Goal: Information Seeking & Learning: Learn about a topic

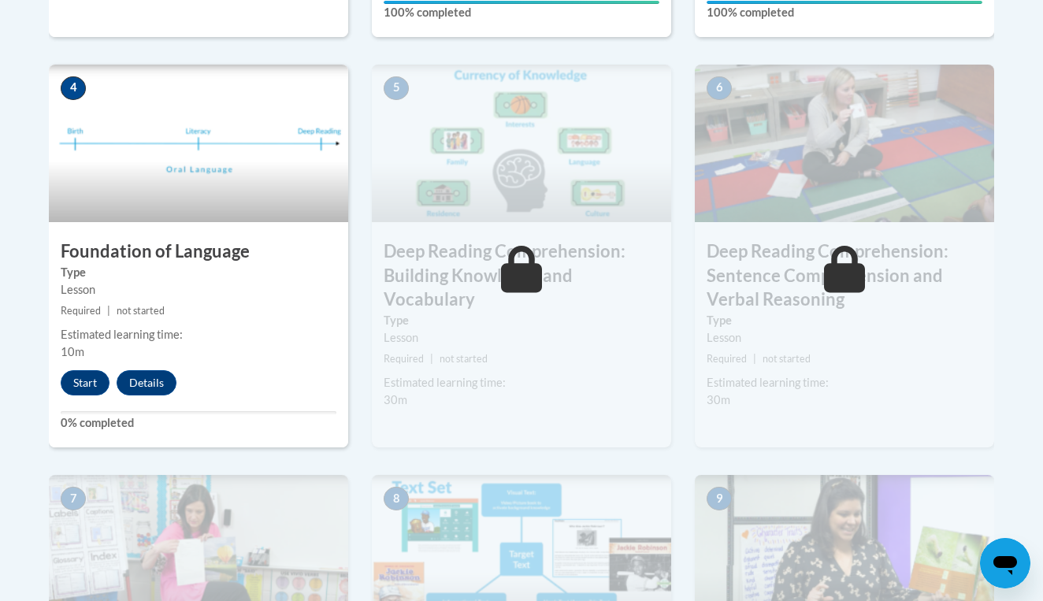
scroll to position [923, 0]
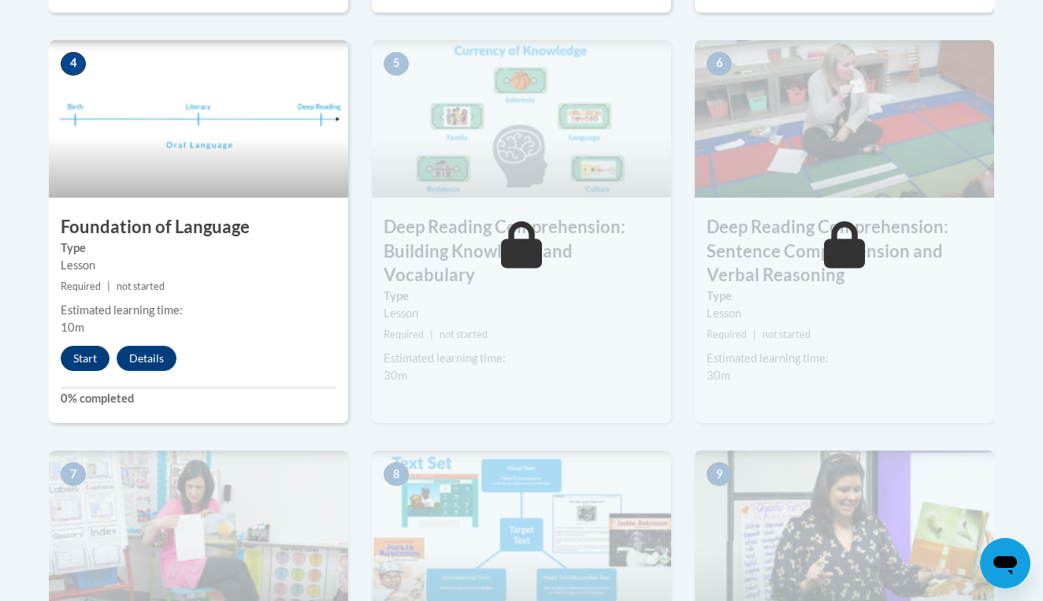
click at [91, 360] on button "Start" at bounding box center [85, 358] width 49 height 25
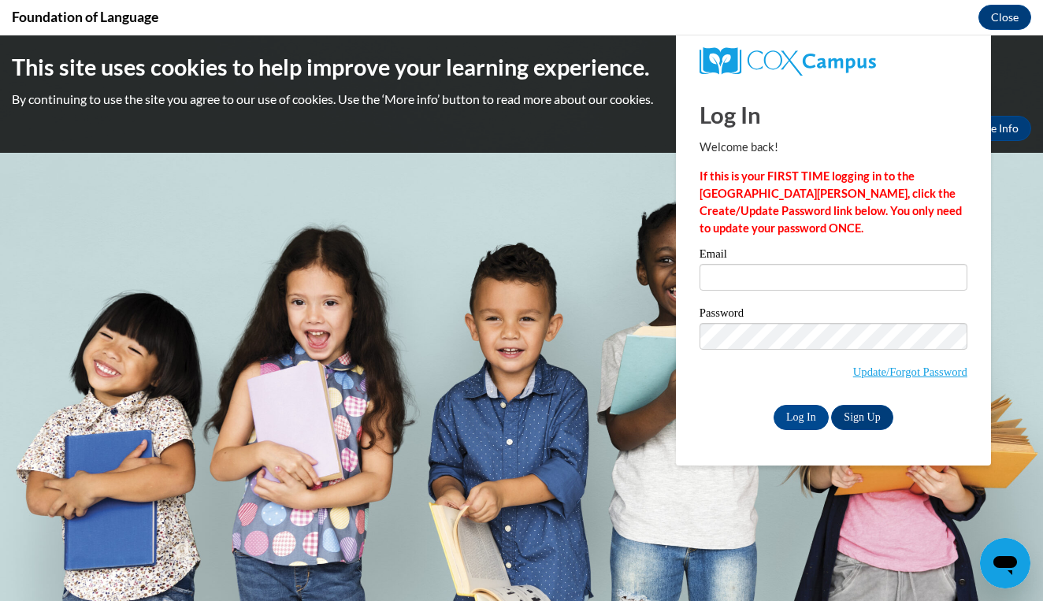
scroll to position [0, 0]
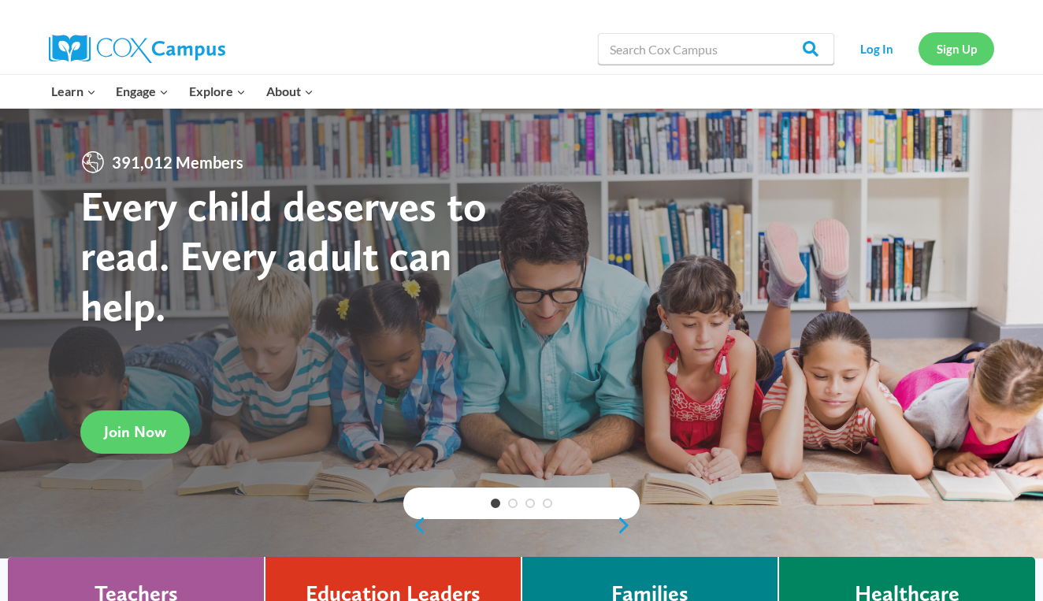
click at [960, 49] on link "Sign Up" at bounding box center [956, 48] width 76 height 32
click at [884, 60] on link "Log In" at bounding box center [876, 48] width 69 height 32
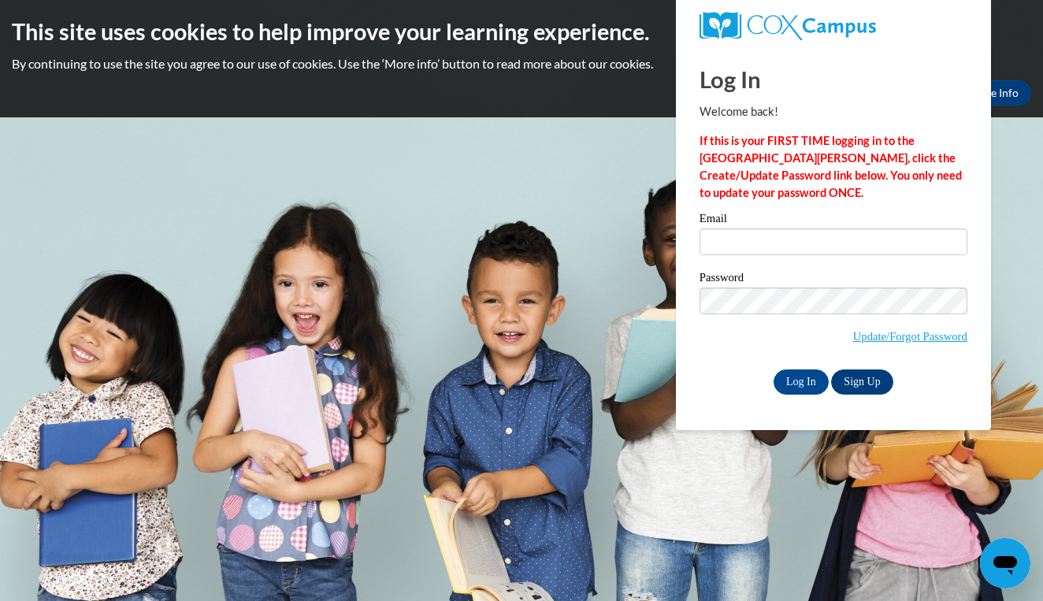
type input "kl16704@georgiasouthern.edu"
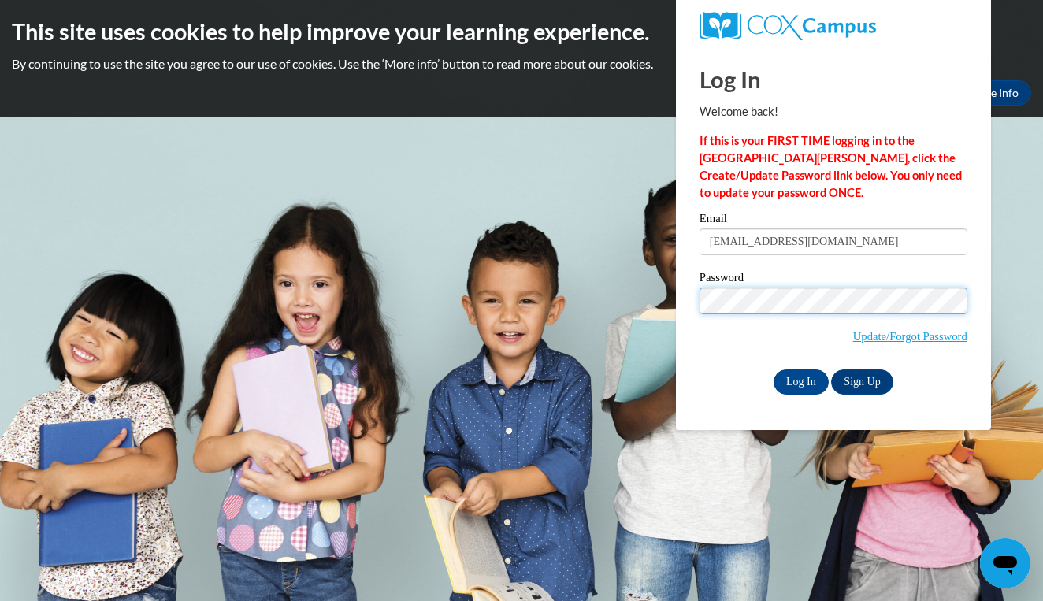
click at [799, 379] on input "Log In" at bounding box center [800, 381] width 55 height 25
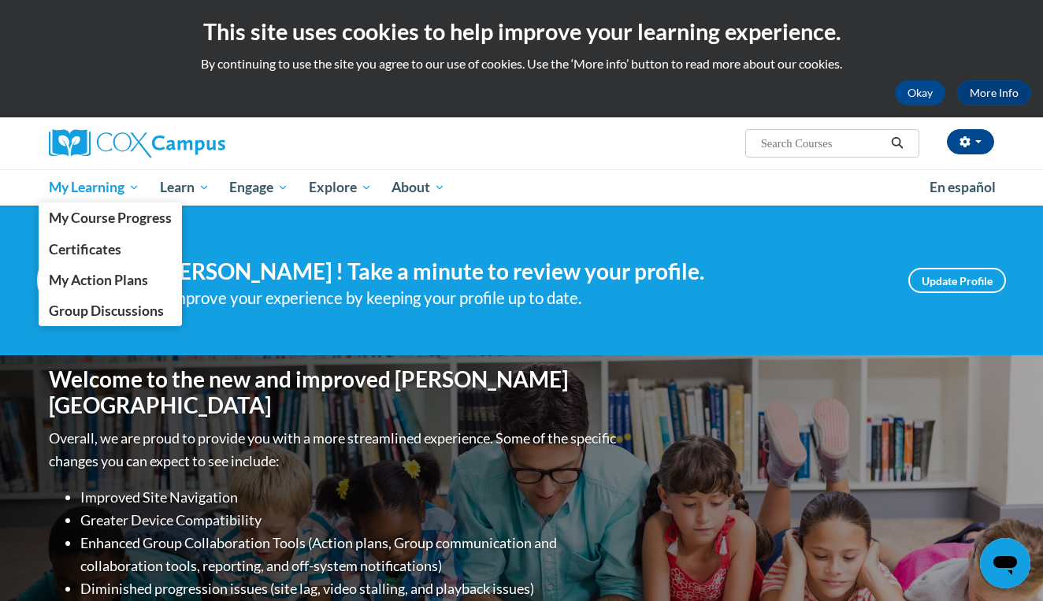
click at [109, 187] on span "My Learning" at bounding box center [94, 187] width 91 height 19
click at [115, 213] on span "My Course Progress" at bounding box center [110, 218] width 123 height 17
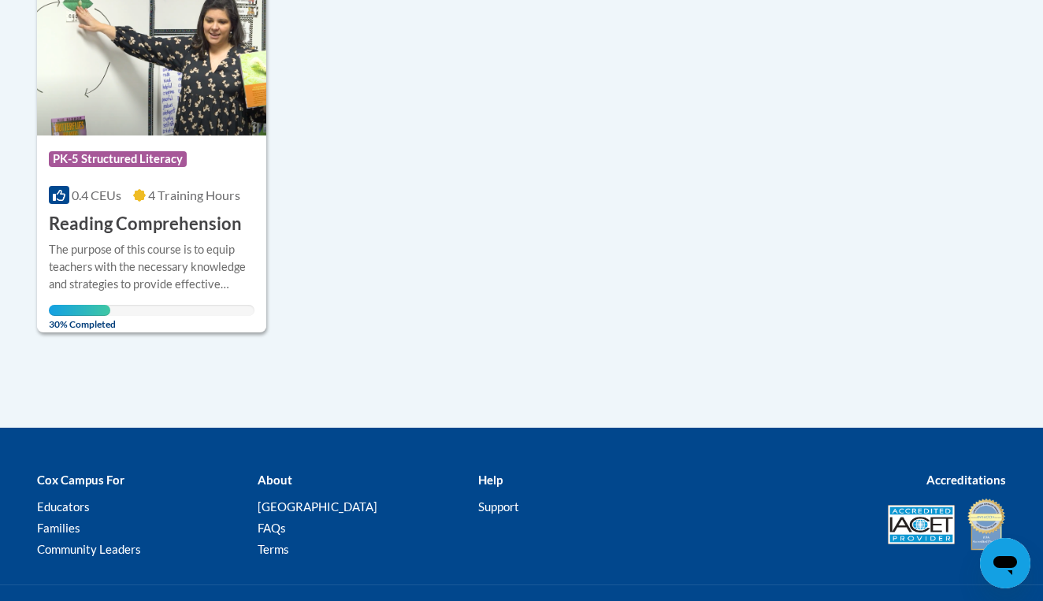
scroll to position [436, 0]
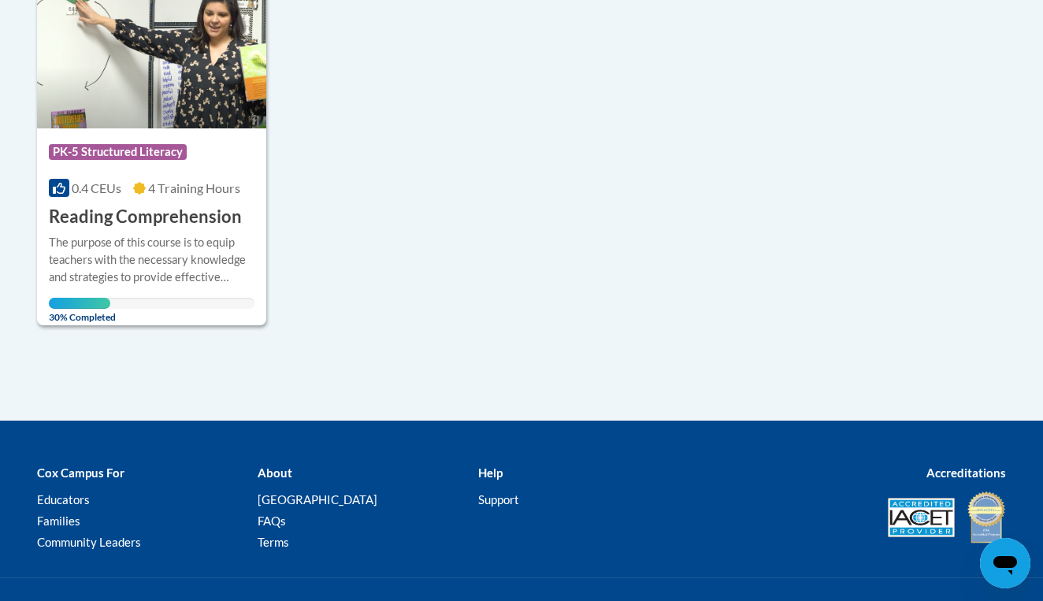
click at [136, 217] on h3 "Reading Comprehension" at bounding box center [145, 217] width 193 height 24
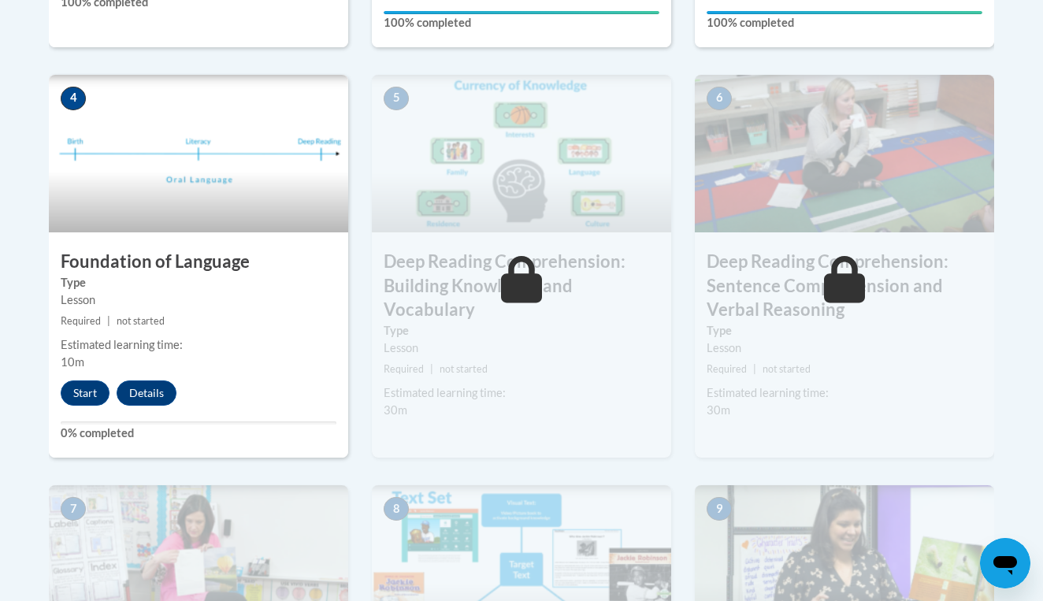
scroll to position [931, 0]
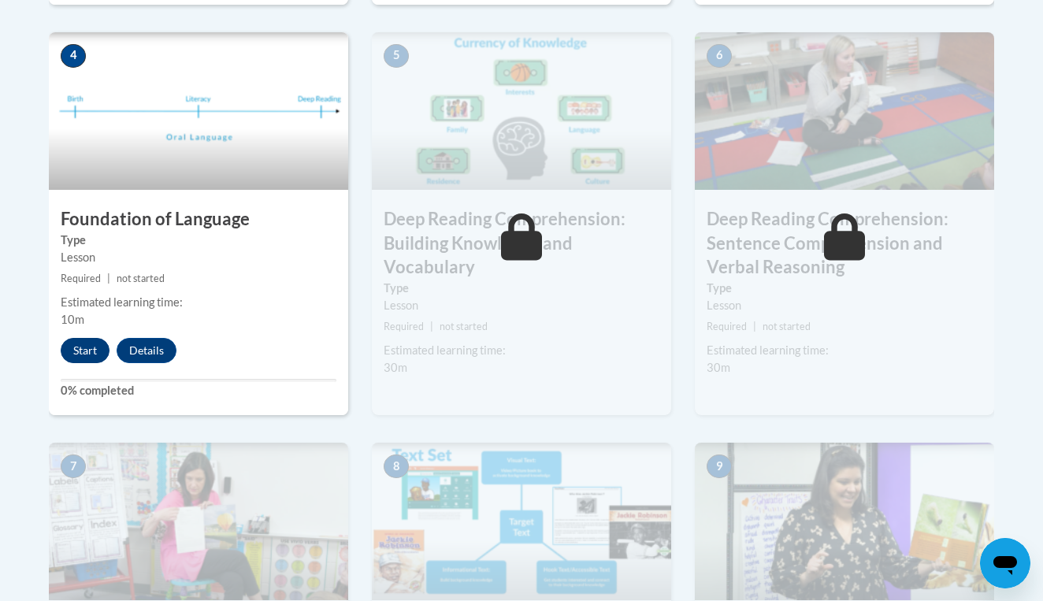
click at [80, 346] on button "Start" at bounding box center [85, 350] width 49 height 25
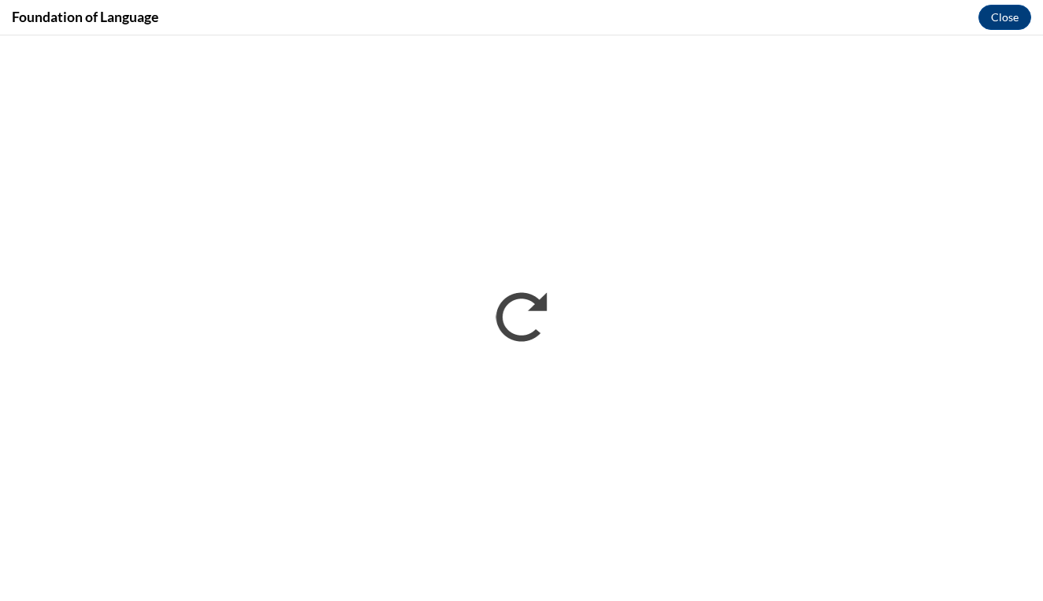
scroll to position [0, 0]
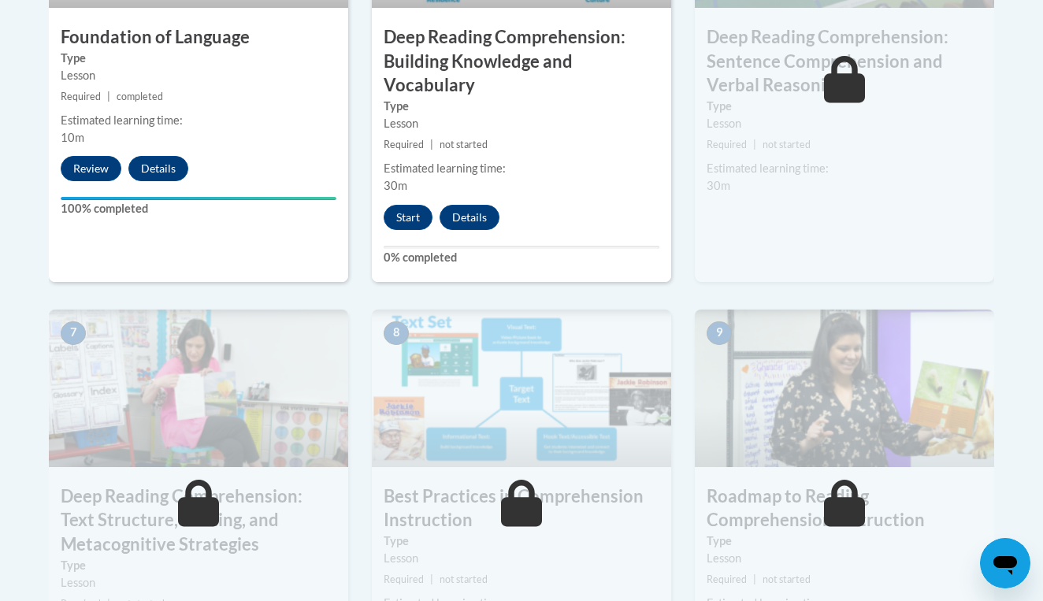
scroll to position [1115, 0]
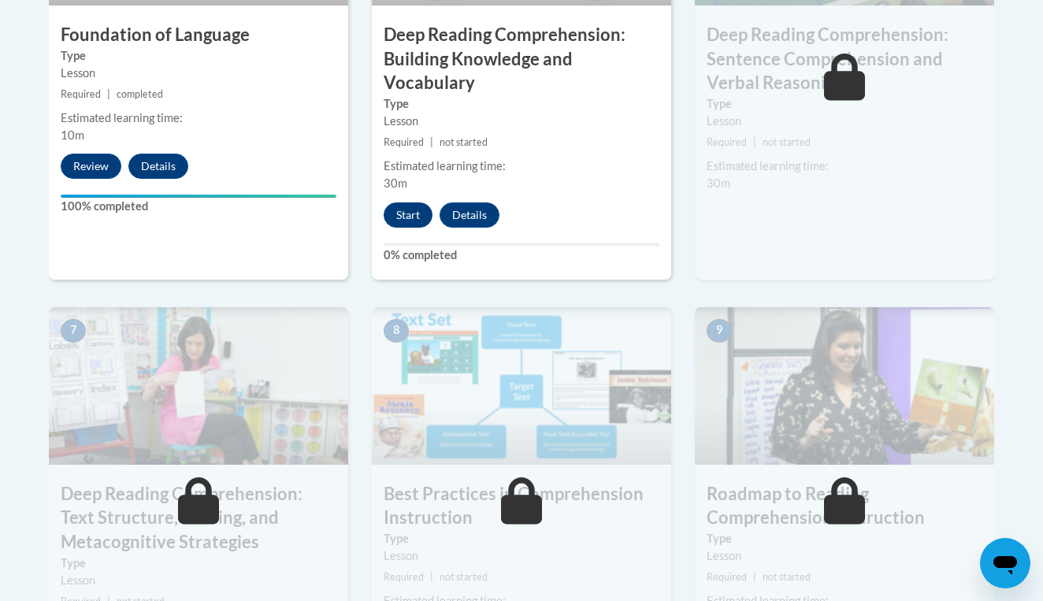
click at [412, 202] on button "Start" at bounding box center [408, 214] width 49 height 25
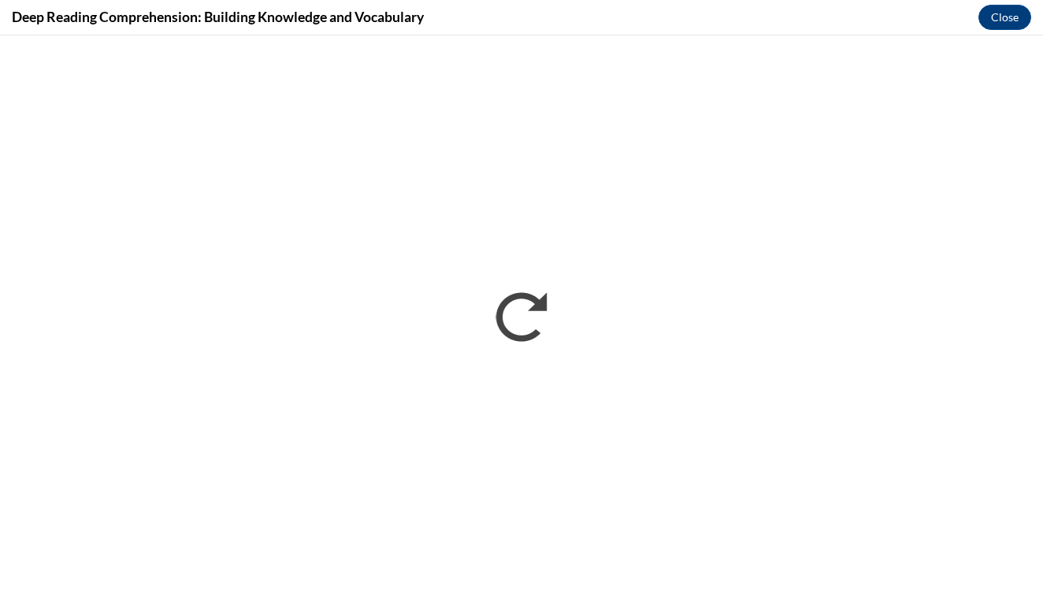
scroll to position [0, 0]
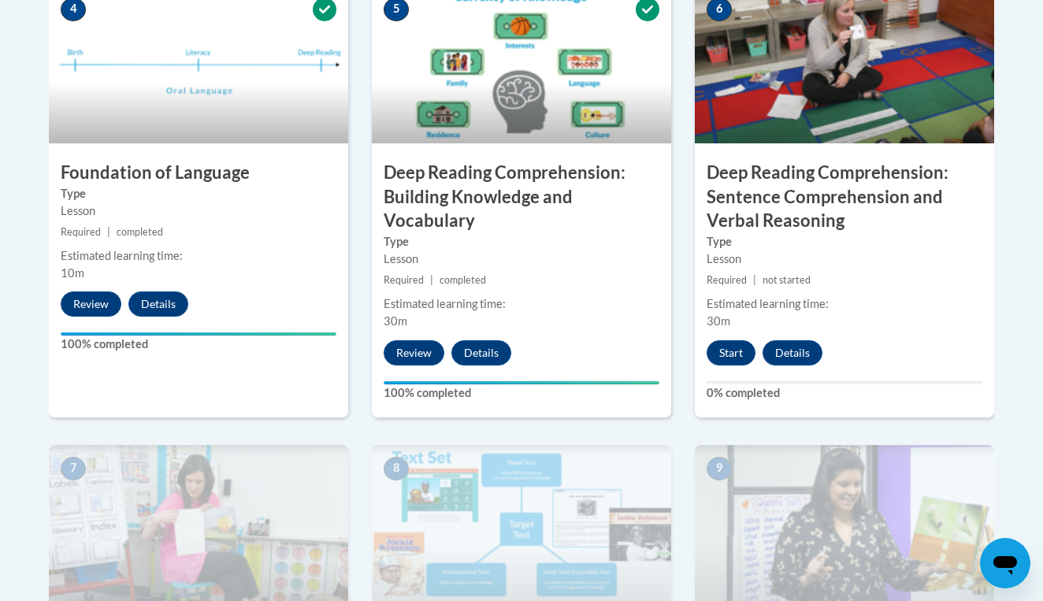
scroll to position [977, 0]
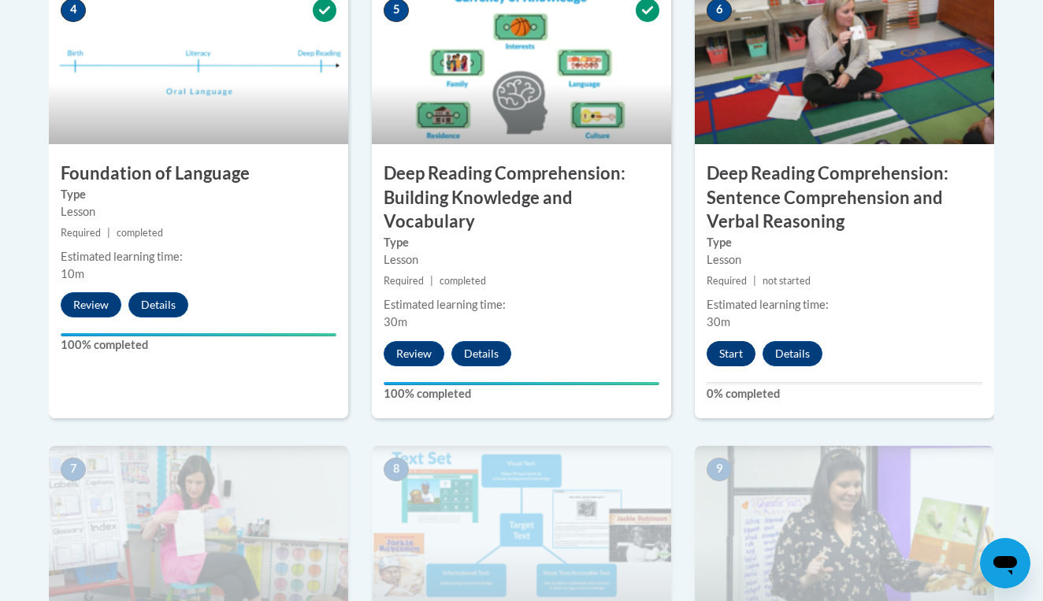
click at [733, 346] on button "Start" at bounding box center [731, 353] width 49 height 25
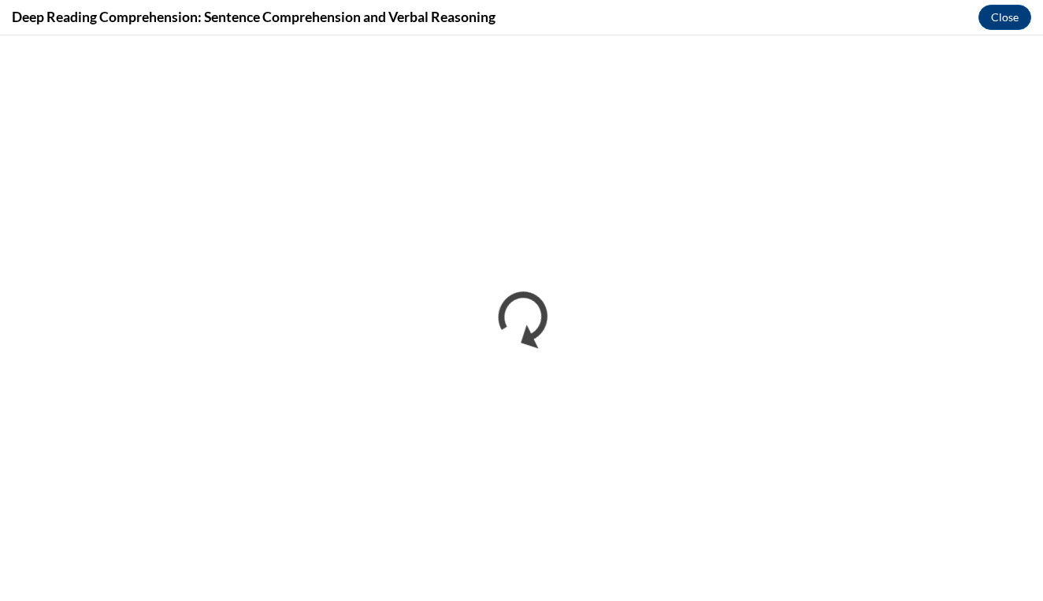
scroll to position [0, 0]
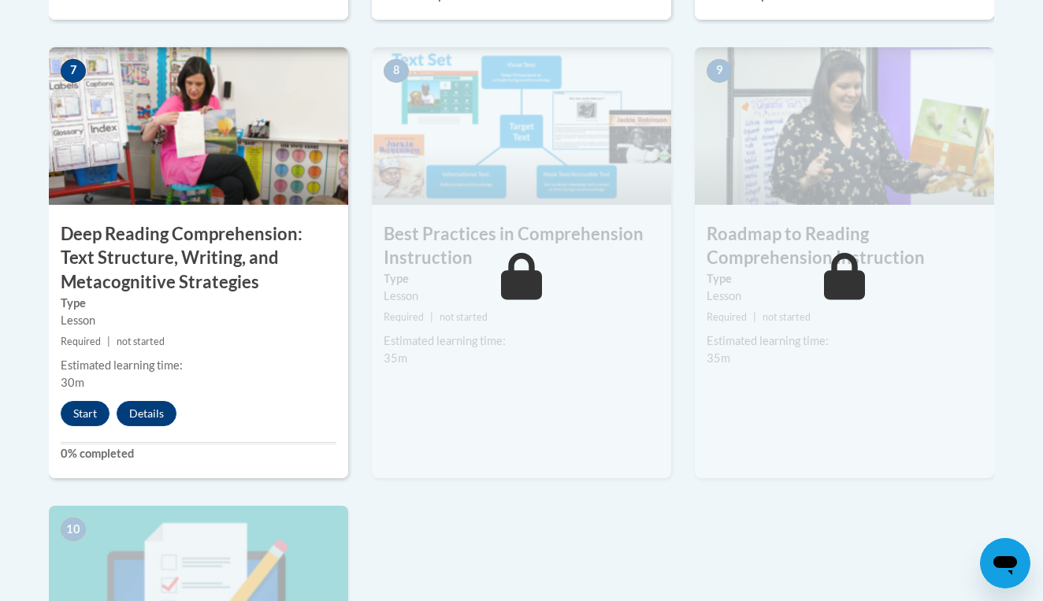
scroll to position [1381, 0]
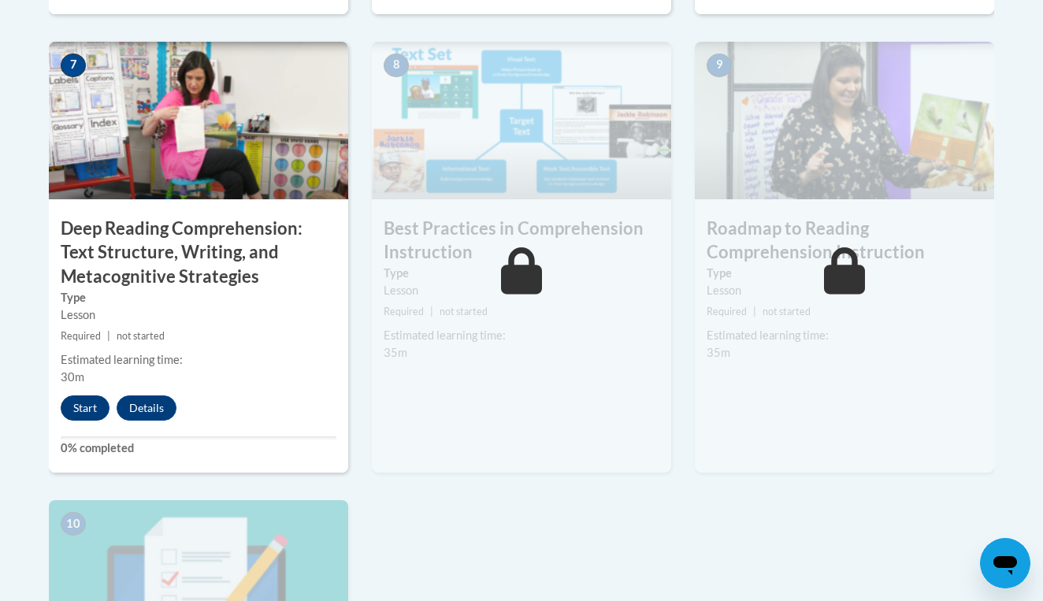
click at [88, 401] on button "Start" at bounding box center [85, 407] width 49 height 25
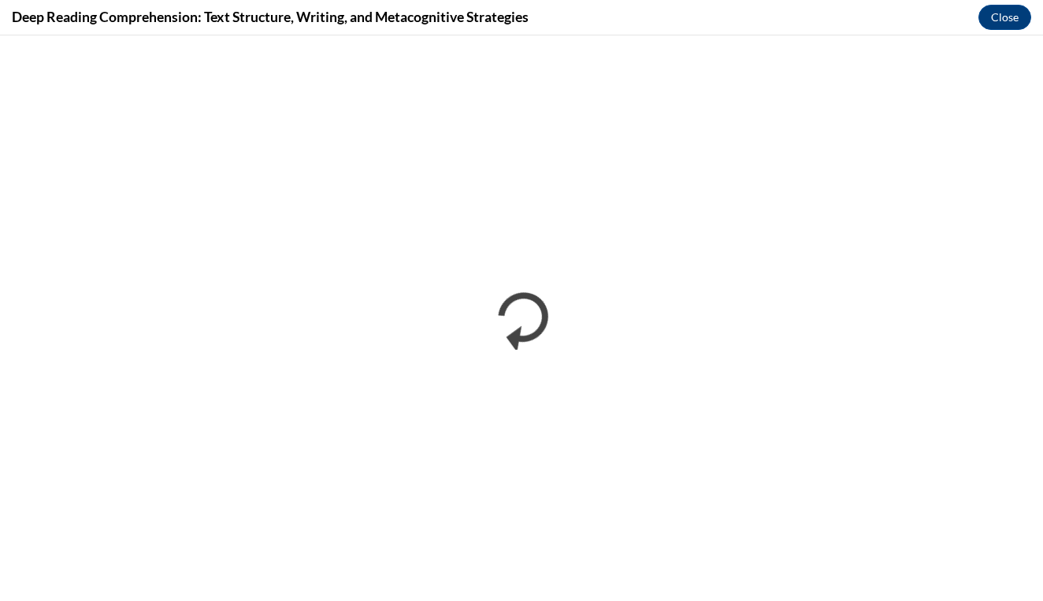
scroll to position [0, 0]
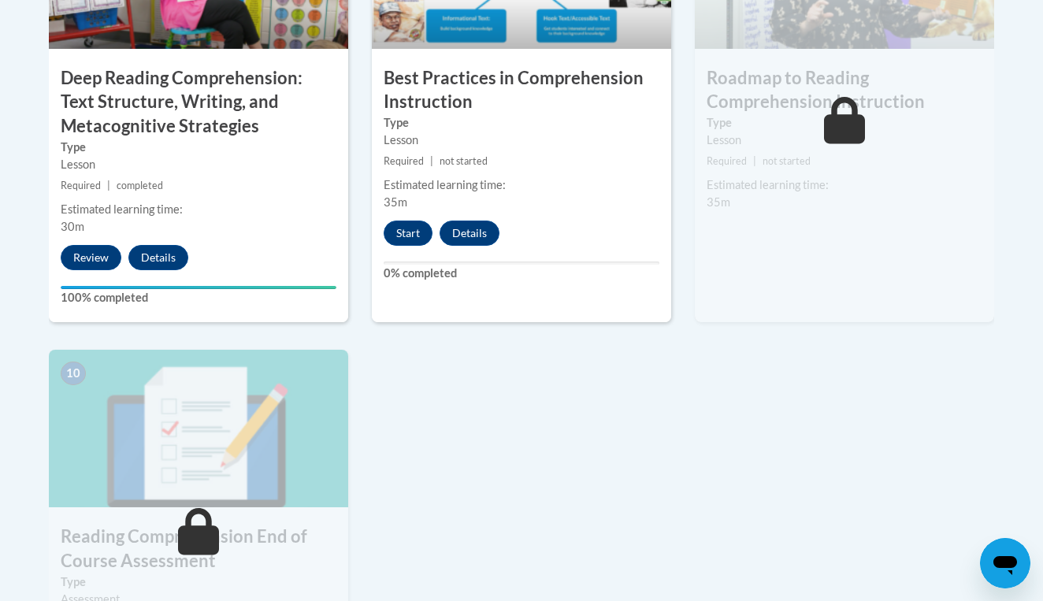
scroll to position [1525, 0]
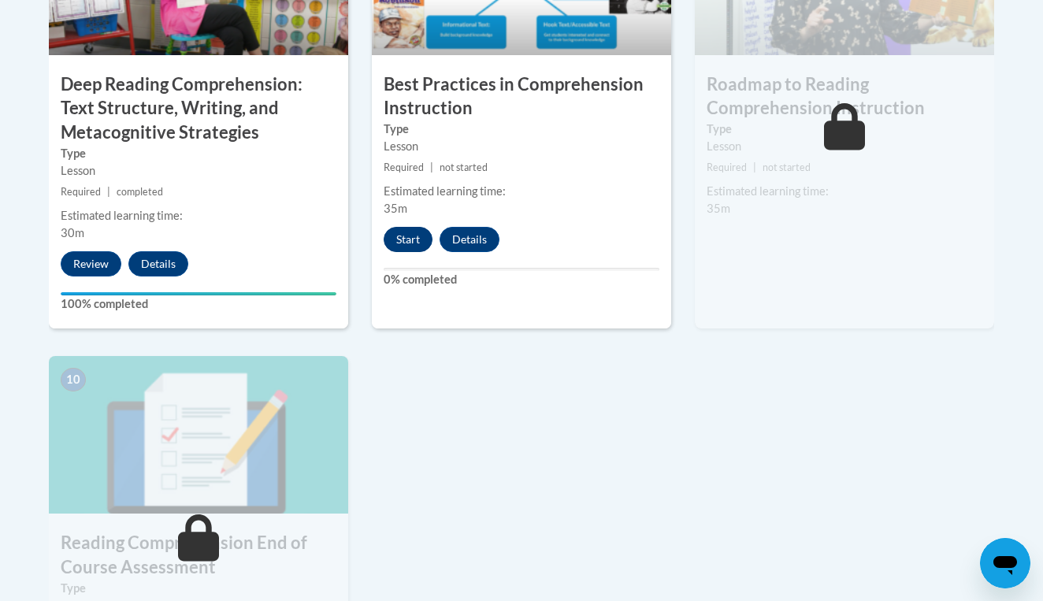
click at [409, 230] on button "Start" at bounding box center [408, 239] width 49 height 25
